Goal: Navigation & Orientation: Find specific page/section

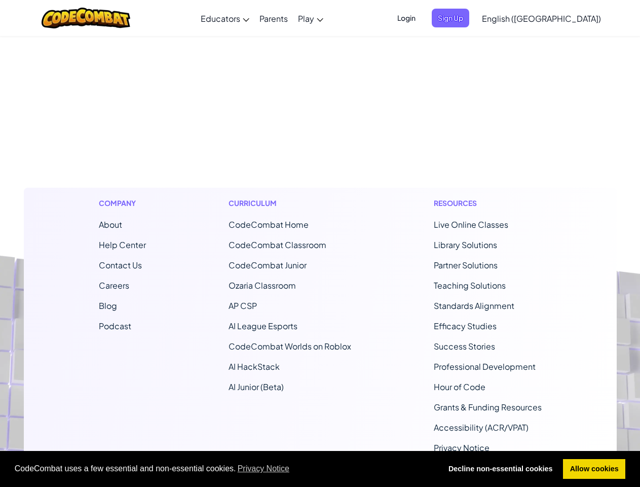
click at [320, 469] on span "CodeCombat uses a few essential and non-essential cookies. Privacy Notice" at bounding box center [224, 468] width 419 height 15
click at [422, 18] on span "Login" at bounding box center [406, 18] width 30 height 19
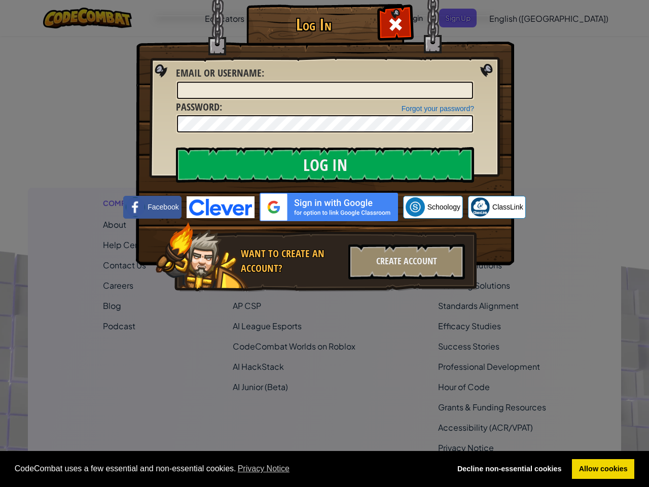
click at [468, 18] on div "Log In Unknown Error Email or Username : Forgot your password? Password : Log I…" at bounding box center [325, 162] width 338 height 295
click at [513, 18] on div "Log In Unknown Error Email or Username : Forgot your password? Password : Log I…" at bounding box center [324, 243] width 649 height 487
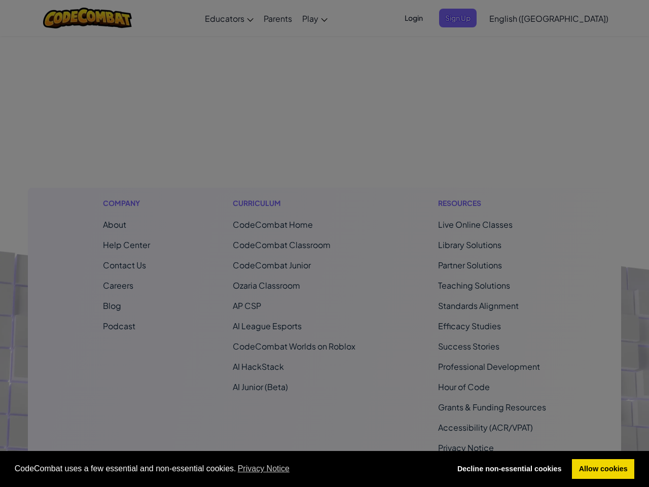
click at [513, 18] on div "Log In Unknown Error Email or Username : Forgot your password? Password : Log I…" at bounding box center [324, 243] width 649 height 487
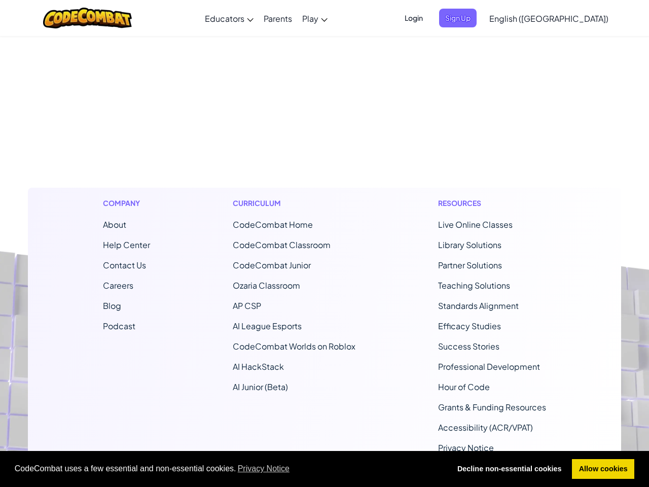
click at [567, 18] on span "English ([GEOGRAPHIC_DATA])" at bounding box center [548, 18] width 119 height 11
click at [320, 261] on li "CodeCombat Junior" at bounding box center [294, 265] width 123 height 12
